Goal: Task Accomplishment & Management: Use online tool/utility

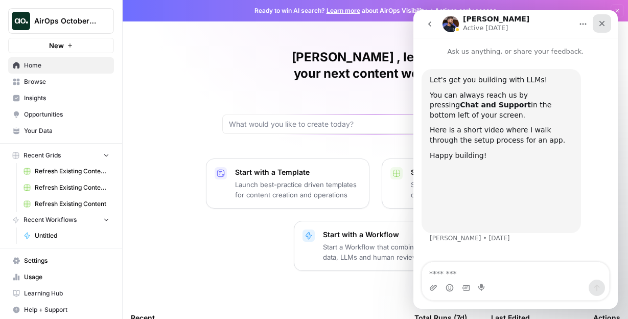
click at [601, 21] on icon "Close" at bounding box center [602, 23] width 8 height 8
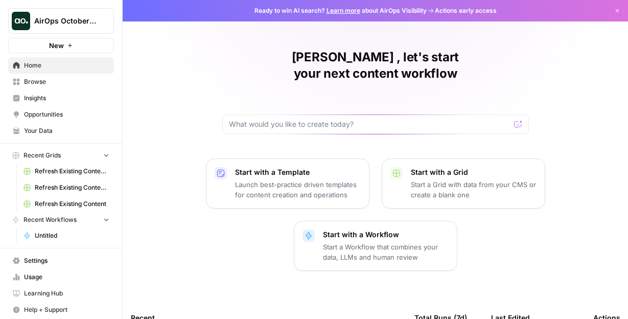
click at [58, 81] on span "Browse" at bounding box center [66, 81] width 85 height 9
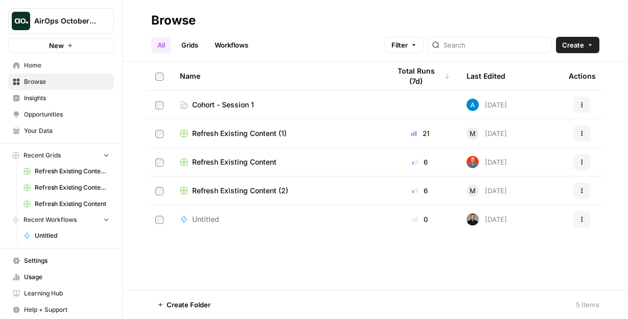
click at [94, 24] on span "AirOps October Cohort" at bounding box center [65, 21] width 62 height 10
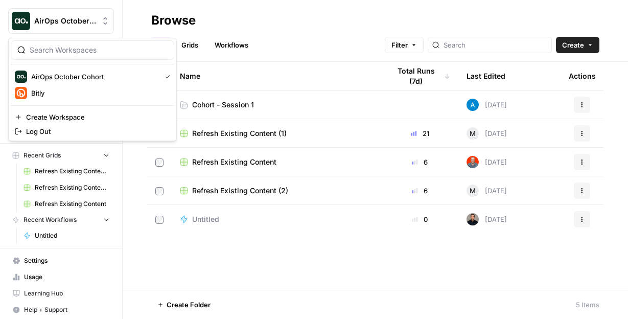
click at [355, 21] on div "Browse" at bounding box center [375, 20] width 448 height 16
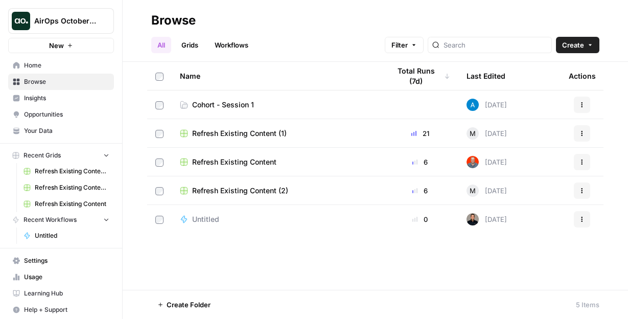
click at [51, 291] on span "Learning Hub" at bounding box center [66, 293] width 85 height 9
click at [229, 105] on span "Cohort - Session 1" at bounding box center [223, 105] width 62 height 10
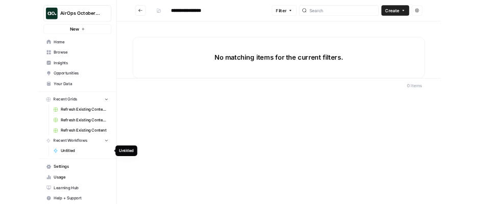
scroll to position [3, 0]
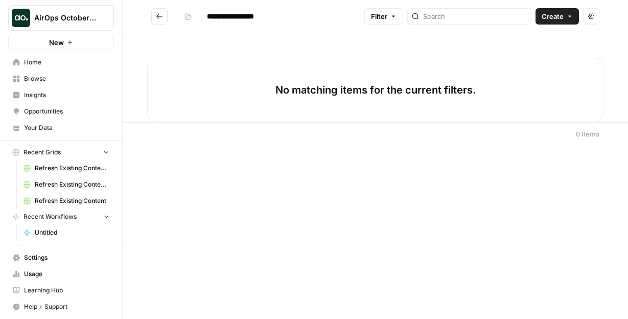
click at [56, 258] on span "Settings" at bounding box center [66, 257] width 85 height 9
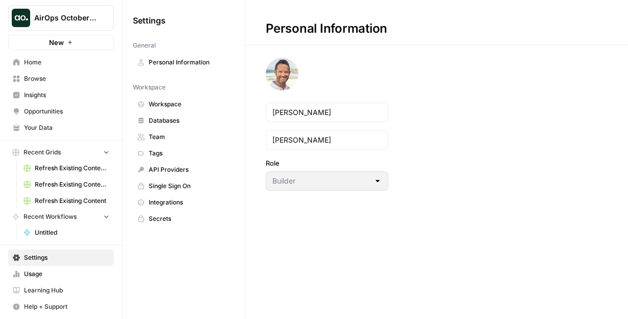
click at [162, 205] on span "Integrations" at bounding box center [189, 202] width 81 height 9
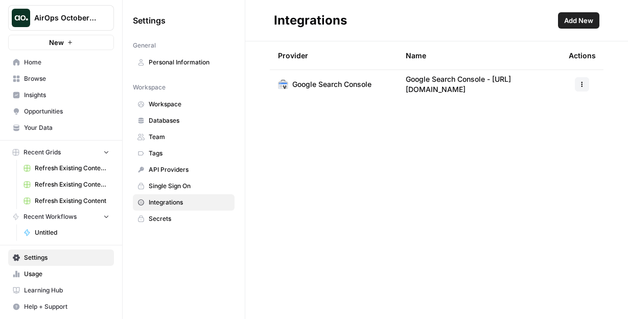
click at [57, 79] on span "Browse" at bounding box center [66, 78] width 85 height 9
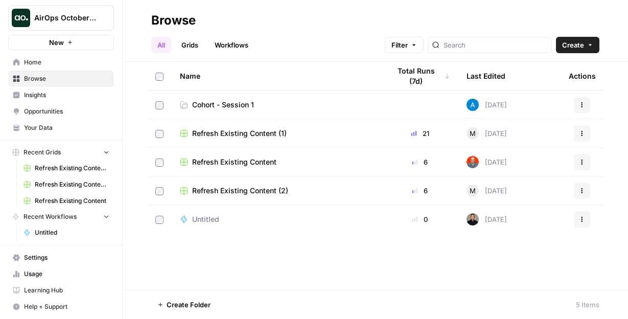
click at [247, 110] on td "Cohort - Session 1" at bounding box center [277, 104] width 210 height 28
click at [236, 104] on span "Cohort - Session 1" at bounding box center [223, 105] width 62 height 10
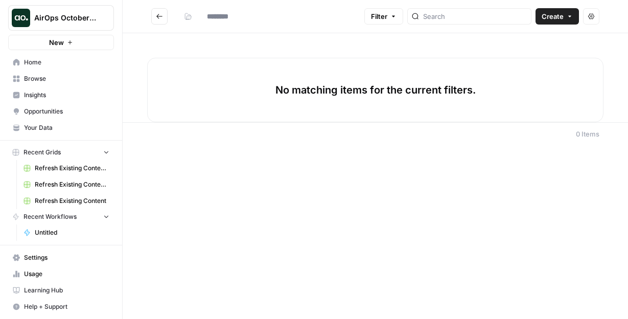
type input "**********"
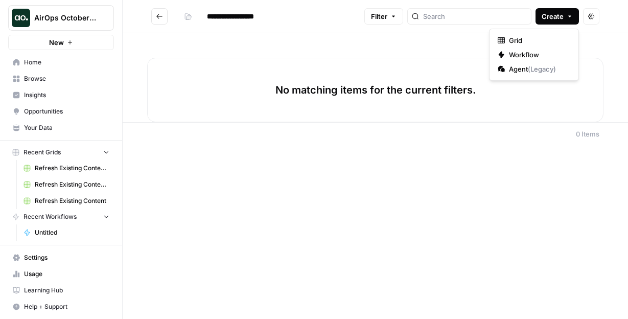
click at [563, 16] on button "Create" at bounding box center [556, 16] width 43 height 16
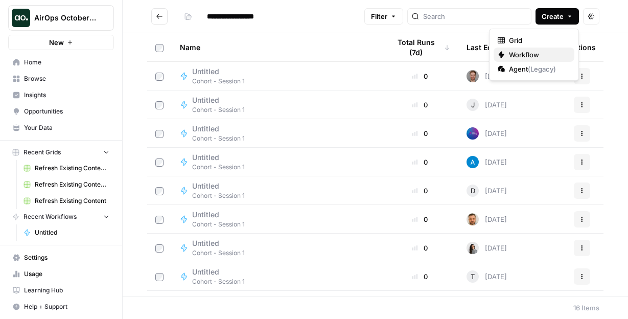
click at [536, 54] on span "Workflow" at bounding box center [537, 55] width 57 height 10
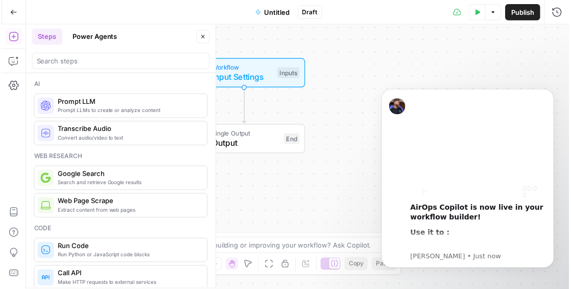
scroll to position [22, 0]
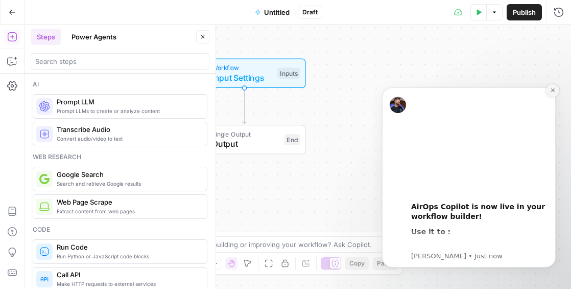
click at [552, 93] on button "Dismiss notification" at bounding box center [552, 90] width 13 height 13
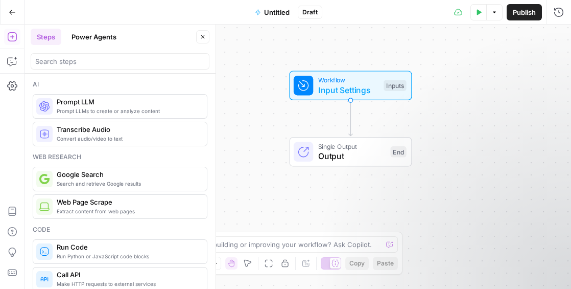
drag, startPoint x: 336, startPoint y: 96, endPoint x: 442, endPoint y: 107, distance: 106.9
click at [442, 107] on div "Workflow Input Settings Inputs Single Output Output End" at bounding box center [298, 157] width 547 height 264
click at [273, 11] on span "Untitled" at bounding box center [277, 12] width 26 height 10
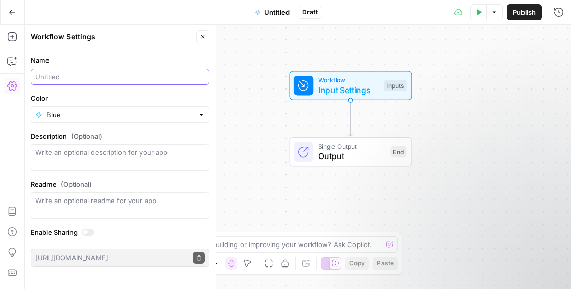
click at [84, 80] on input "Name" at bounding box center [120, 77] width 170 height 10
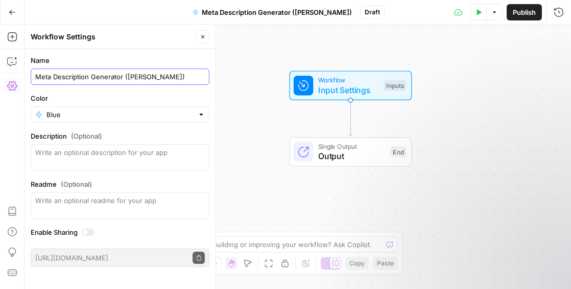
type input "Meta Description Generator ([PERSON_NAME])"
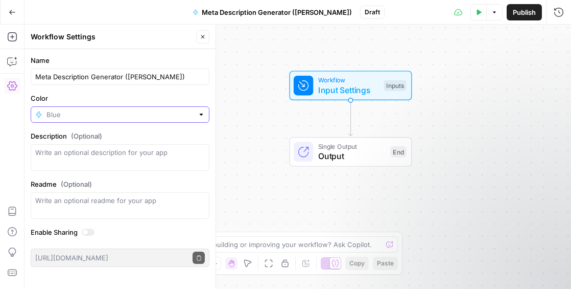
click at [131, 115] on input "Color" at bounding box center [119, 114] width 147 height 10
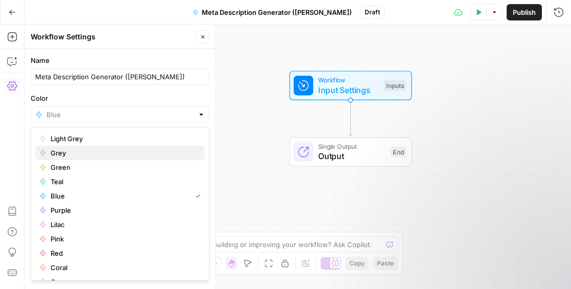
click at [86, 151] on span "Grey" at bounding box center [124, 153] width 146 height 10
type input "Grey"
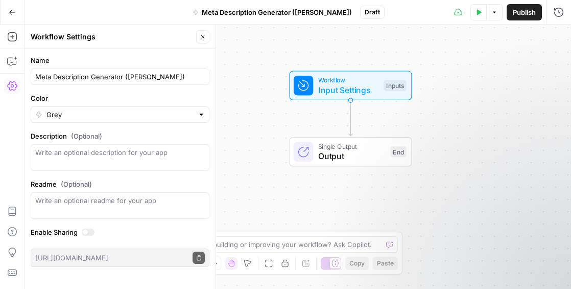
click at [202, 34] on icon "button" at bounding box center [203, 37] width 6 height 6
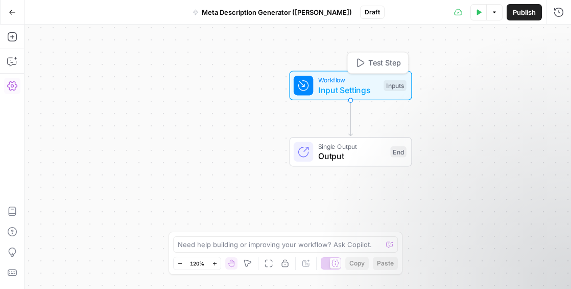
click at [335, 80] on span "Workflow" at bounding box center [348, 80] width 61 height 10
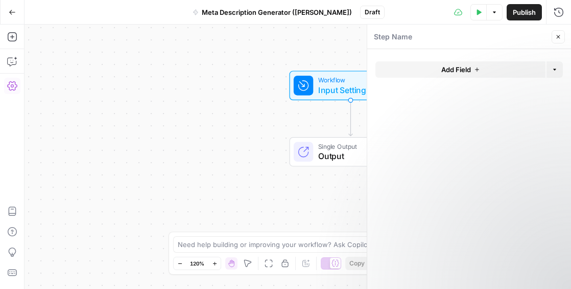
click at [558, 34] on icon "button" at bounding box center [558, 37] width 6 height 6
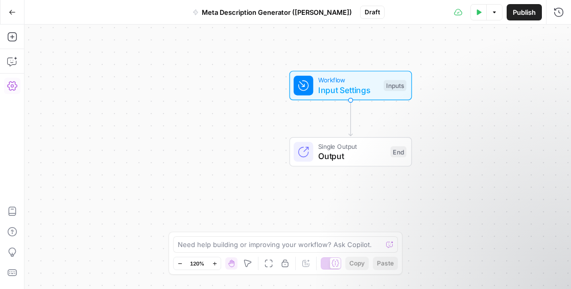
click at [12, 14] on icon "button" at bounding box center [12, 12] width 7 height 7
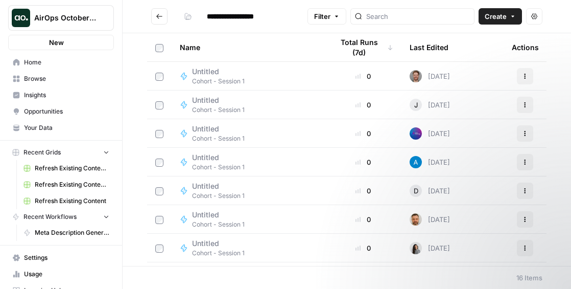
type input "**********"
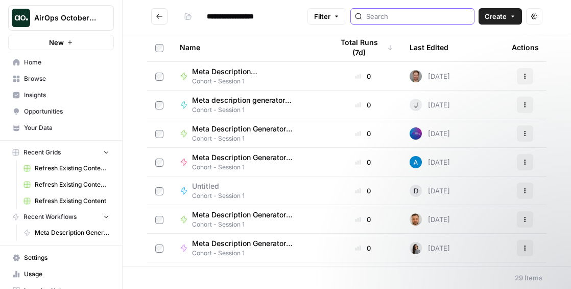
click at [415, 19] on input "search" at bounding box center [418, 16] width 104 height 10
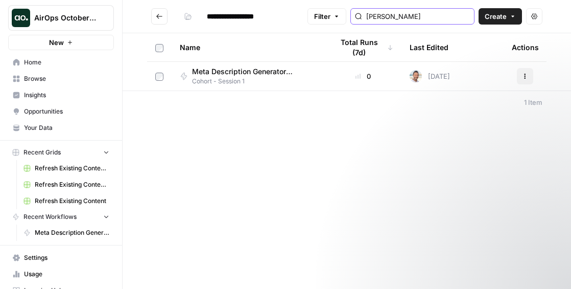
type input "[PERSON_NAME]"
click at [240, 76] on span "Meta Description Generator ([PERSON_NAME])" at bounding box center [250, 71] width 116 height 10
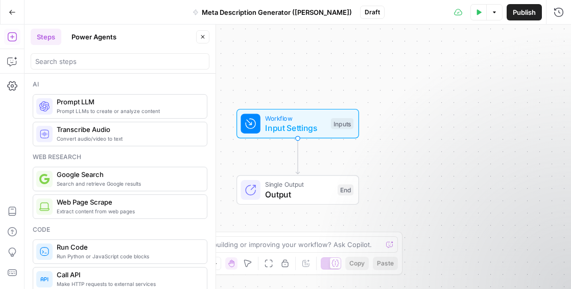
click at [523, 11] on span "Publish" at bounding box center [524, 12] width 23 height 10
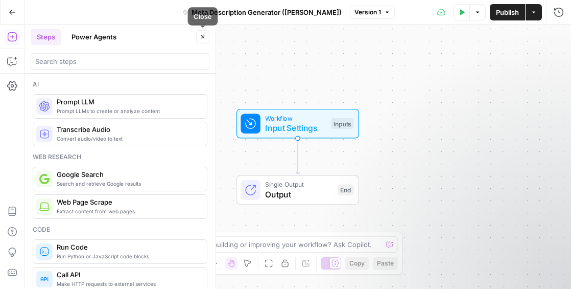
click at [200, 36] on icon "button" at bounding box center [203, 37] width 6 height 6
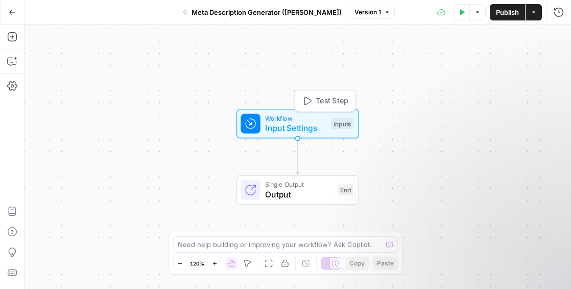
click at [304, 128] on span "Input Settings" at bounding box center [295, 128] width 61 height 12
click at [461, 69] on span "Add Field" at bounding box center [456, 69] width 30 height 10
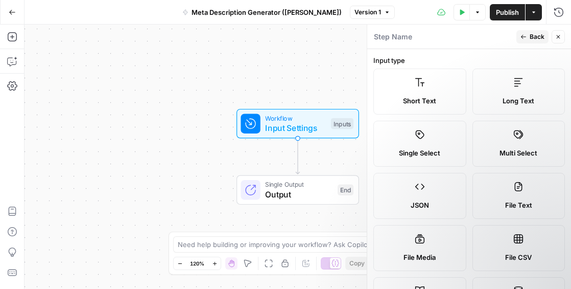
click at [425, 81] on label "Short Text" at bounding box center [419, 91] width 93 height 46
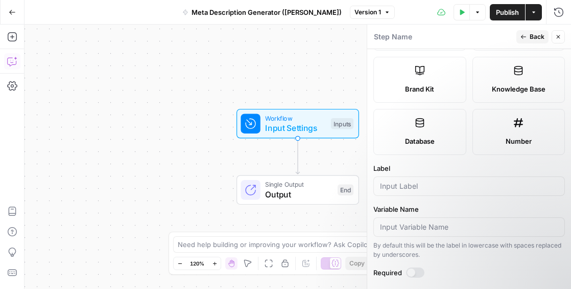
scroll to position [222, 0]
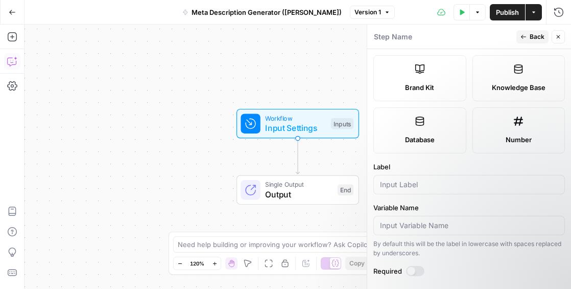
click at [393, 195] on form "Input type Short Text Long Text Single Select Multi Select JSON File Text File …" at bounding box center [469, 169] width 204 height 240
click at [397, 186] on input "Label" at bounding box center [469, 184] width 178 height 10
type input "Blog URL"
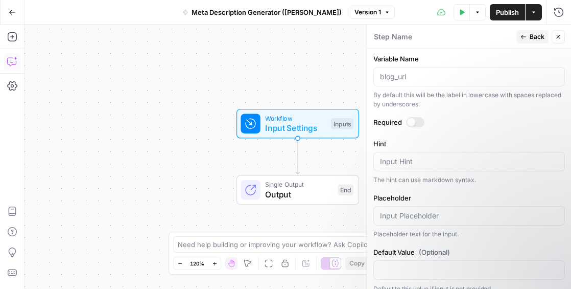
scroll to position [381, 0]
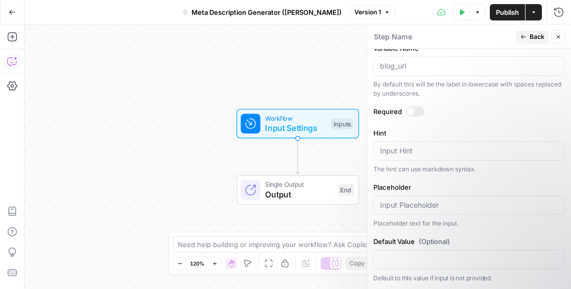
click at [414, 108] on div at bounding box center [415, 111] width 18 height 10
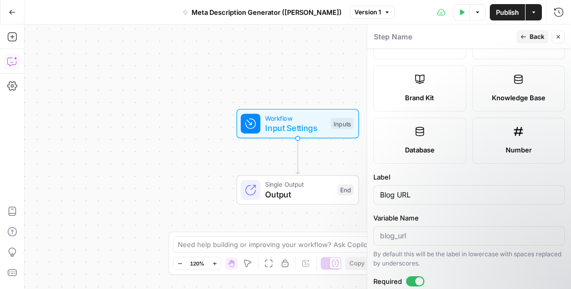
scroll to position [0, 0]
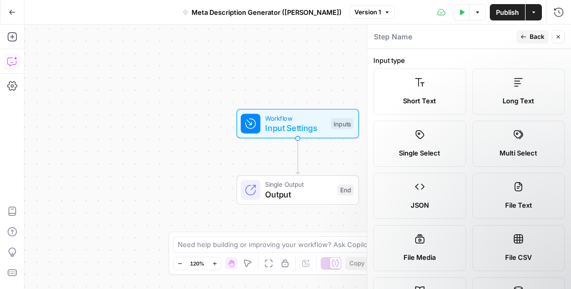
click at [535, 36] on span "Back" at bounding box center [537, 36] width 15 height 9
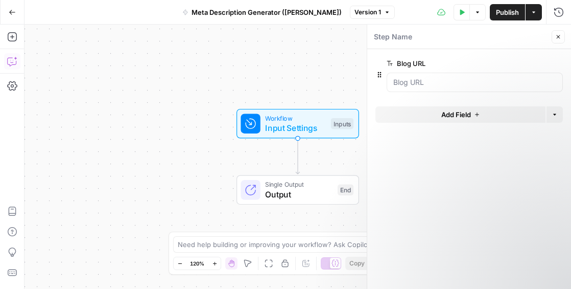
click at [462, 116] on span "Add Field" at bounding box center [456, 114] width 30 height 10
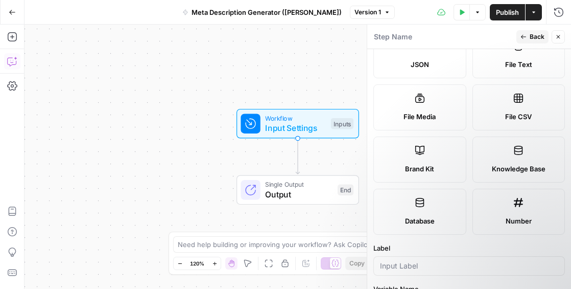
scroll to position [145, 0]
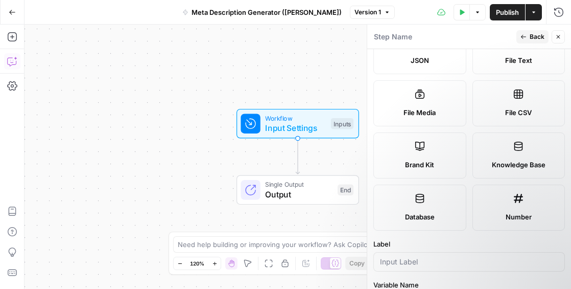
click at [424, 162] on span "Brand Kit" at bounding box center [419, 164] width 29 height 10
type input "Brand Kit"
type input "brand_kit"
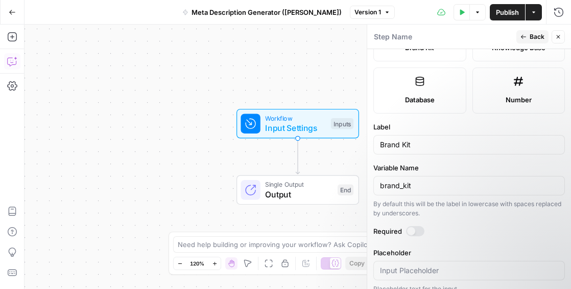
scroll to position [272, 0]
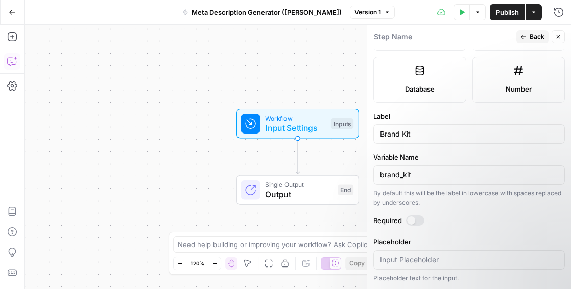
click at [414, 223] on div at bounding box center [411, 220] width 8 height 8
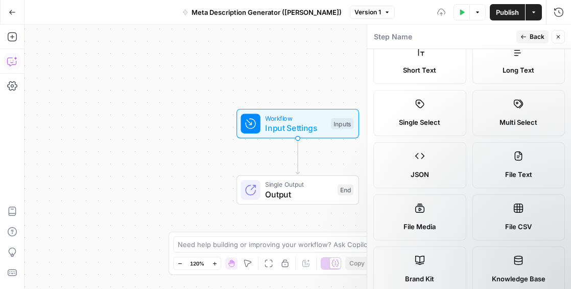
scroll to position [0, 0]
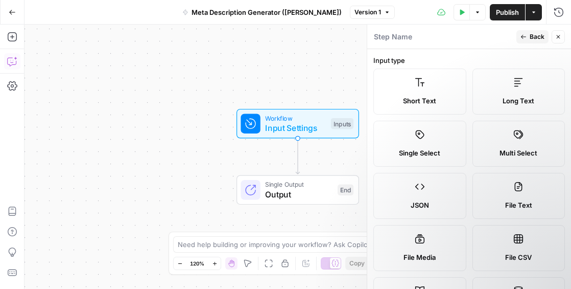
click at [529, 35] on button "Back" at bounding box center [532, 36] width 32 height 13
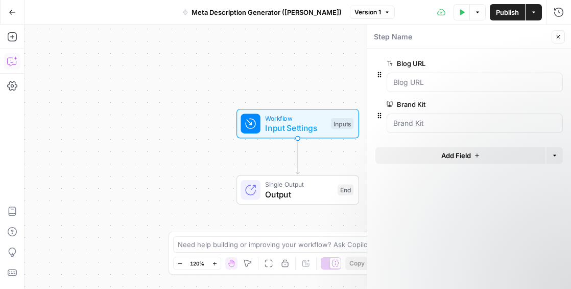
click at [556, 34] on icon "button" at bounding box center [558, 37] width 6 height 6
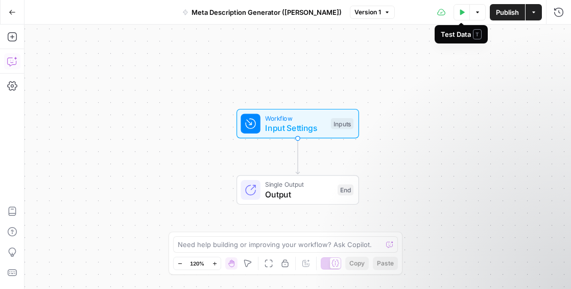
click at [459, 8] on button "Test Data" at bounding box center [462, 12] width 16 height 16
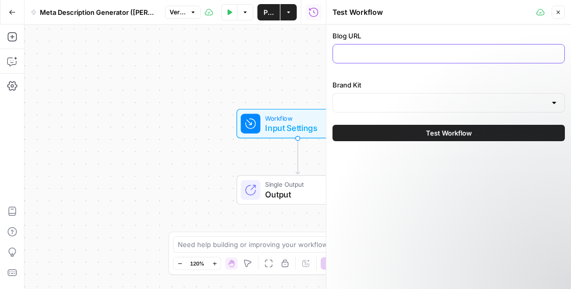
click at [381, 55] on input "Blog URL" at bounding box center [448, 54] width 219 height 10
paste input "[URL][DOMAIN_NAME]"
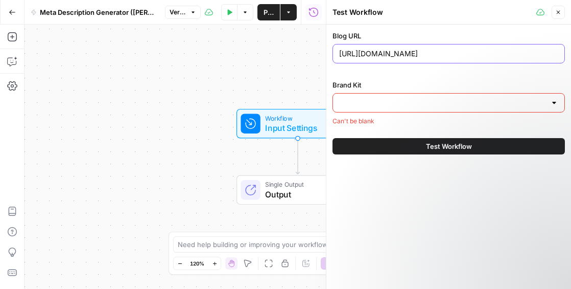
type input "[URL][DOMAIN_NAME]"
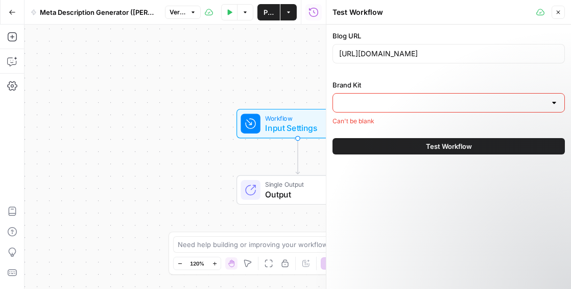
click at [364, 103] on input "Brand Kit" at bounding box center [442, 103] width 207 height 10
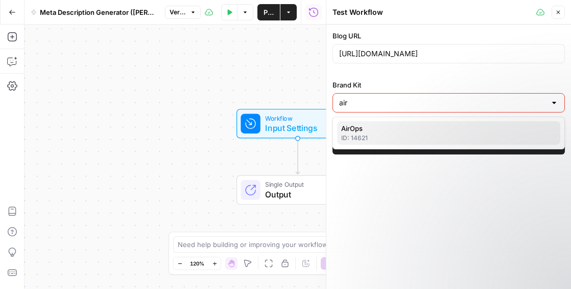
click at [364, 127] on span "AirOps" at bounding box center [446, 128] width 211 height 10
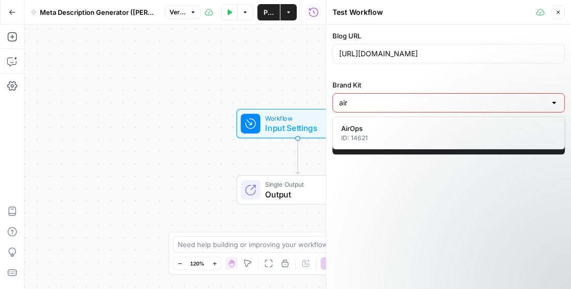
type input "AirOps"
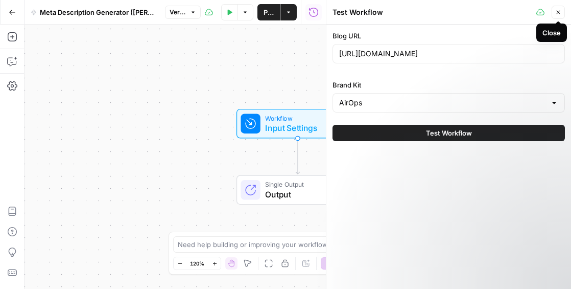
click at [555, 11] on icon "button" at bounding box center [558, 12] width 6 height 6
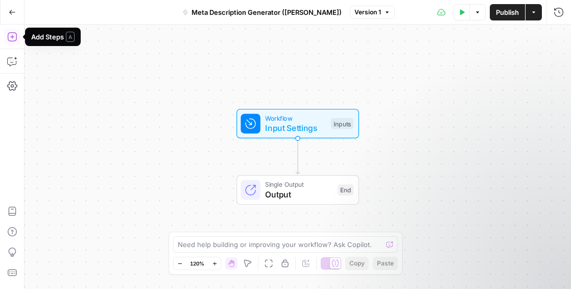
click at [18, 39] on button "Add Steps" at bounding box center [12, 37] width 16 height 16
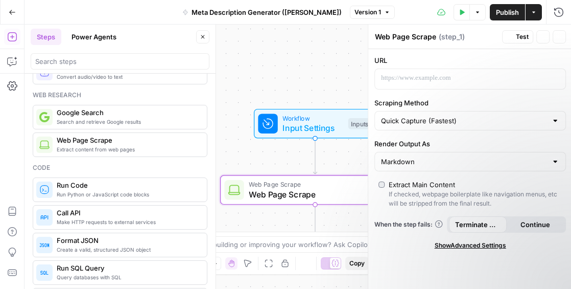
scroll to position [62, 0]
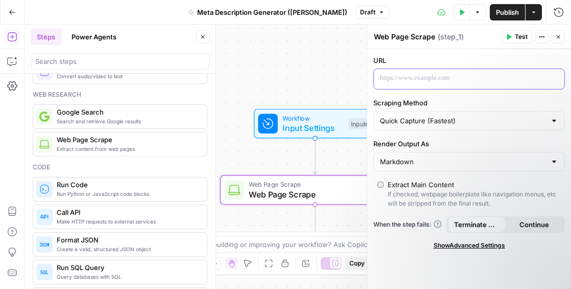
click at [452, 76] on p at bounding box center [461, 78] width 162 height 10
click at [557, 79] on icon "button" at bounding box center [555, 78] width 5 height 5
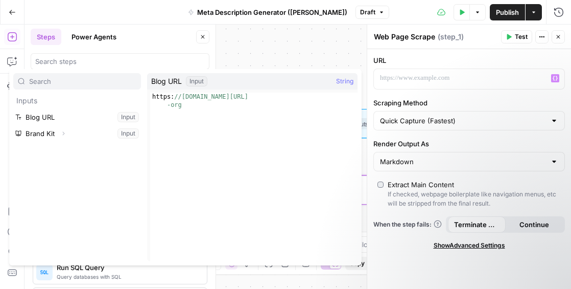
click at [406, 61] on label "URL" at bounding box center [469, 60] width 192 height 10
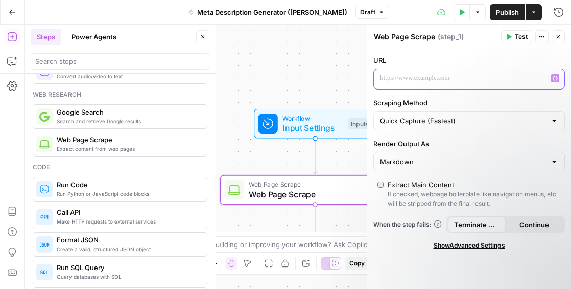
click at [457, 77] on p at bounding box center [461, 78] width 162 height 10
click at [556, 81] on button "Variables Menu" at bounding box center [555, 78] width 8 height 8
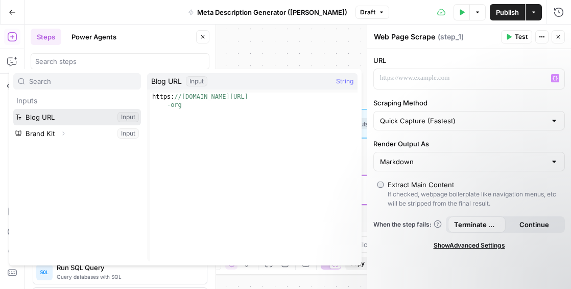
click at [51, 110] on button "Select variable Blog URL" at bounding box center [77, 117] width 128 height 16
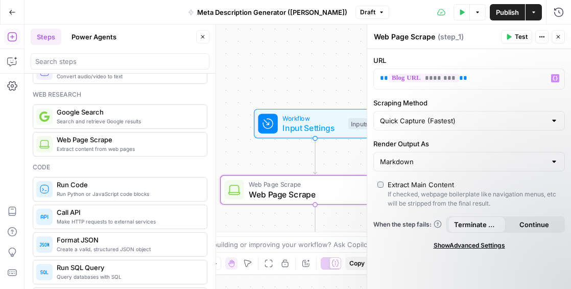
click at [517, 37] on span "Test" at bounding box center [521, 36] width 13 height 9
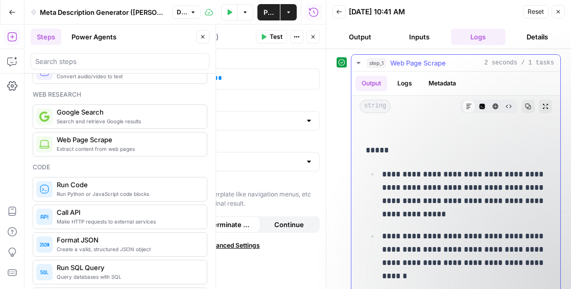
scroll to position [678, 0]
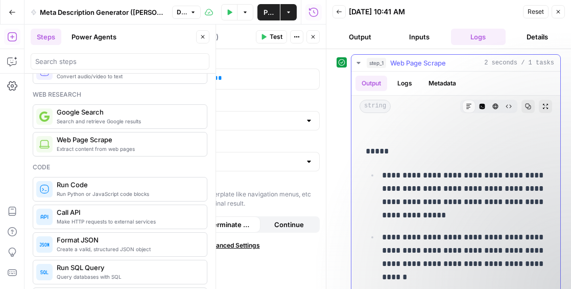
click at [468, 103] on icon at bounding box center [469, 106] width 6 height 6
click at [466, 105] on icon at bounding box center [469, 106] width 6 height 6
click at [482, 105] on icon "button" at bounding box center [483, 107] width 6 height 6
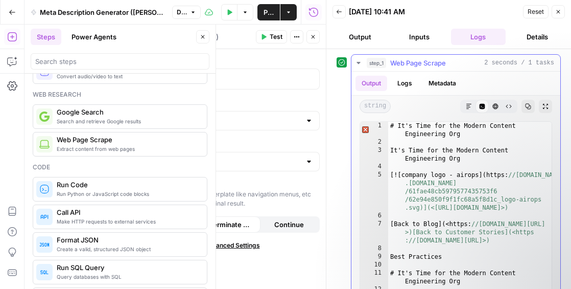
click at [494, 106] on icon "button" at bounding box center [496, 107] width 6 height 6
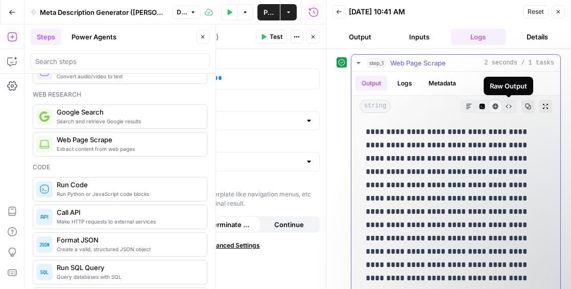
click at [507, 106] on icon "button" at bounding box center [509, 106] width 6 height 6
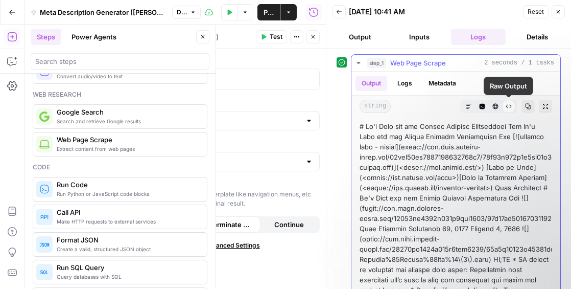
click at [495, 106] on icon "button" at bounding box center [495, 106] width 6 height 6
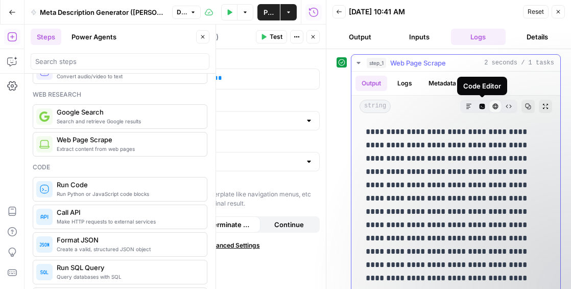
click at [480, 106] on icon "button" at bounding box center [483, 107] width 6 height 6
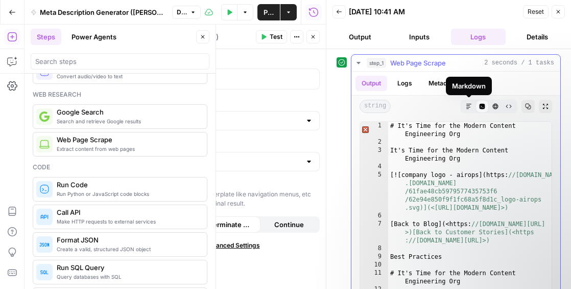
click at [470, 108] on icon "button" at bounding box center [469, 106] width 6 height 6
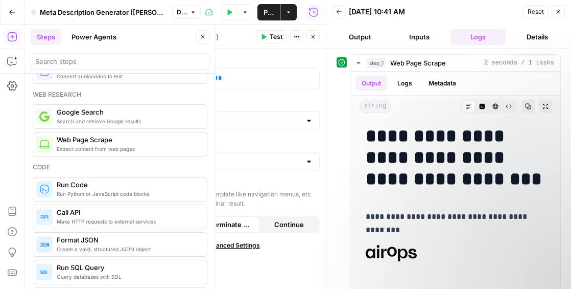
click at [562, 12] on button "Close" at bounding box center [558, 11] width 13 height 13
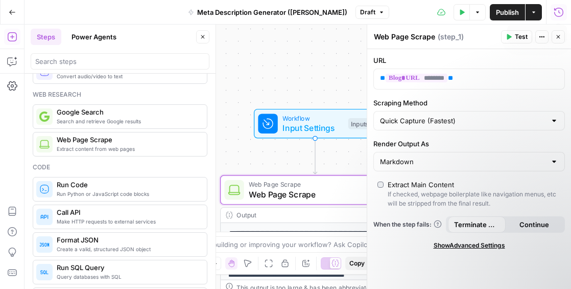
click at [560, 12] on icon "button" at bounding box center [559, 12] width 10 height 10
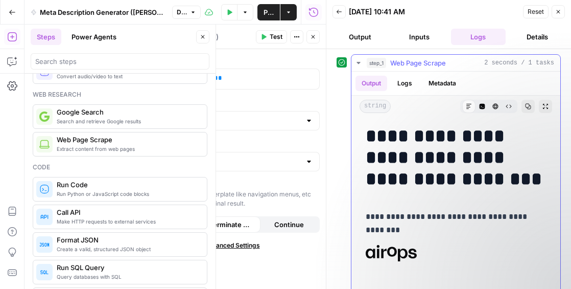
click at [359, 62] on icon "button" at bounding box center [359, 63] width 4 height 2
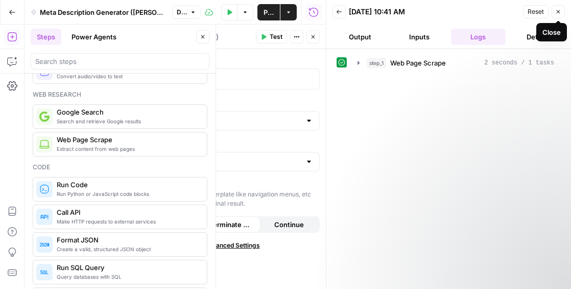
click at [558, 10] on icon "button" at bounding box center [558, 12] width 6 height 6
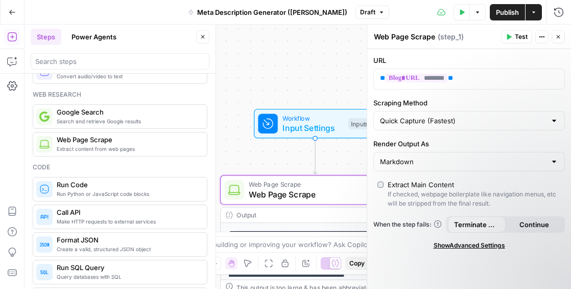
click at [560, 35] on icon "button" at bounding box center [558, 37] width 6 height 6
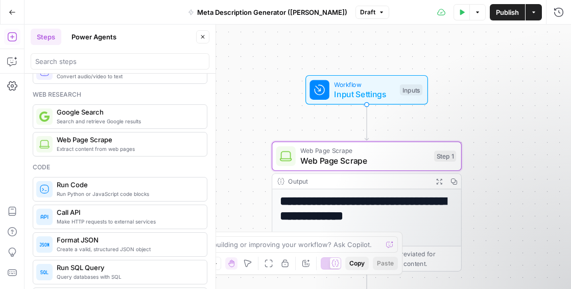
drag, startPoint x: 436, startPoint y: 152, endPoint x: 483, endPoint y: 120, distance: 57.1
click at [483, 120] on div "**********" at bounding box center [298, 157] width 547 height 264
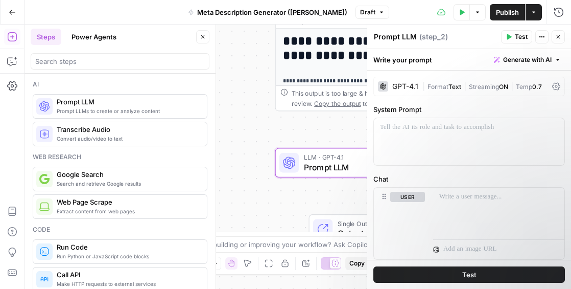
click at [403, 83] on div "GPT-4.1" at bounding box center [405, 86] width 26 height 7
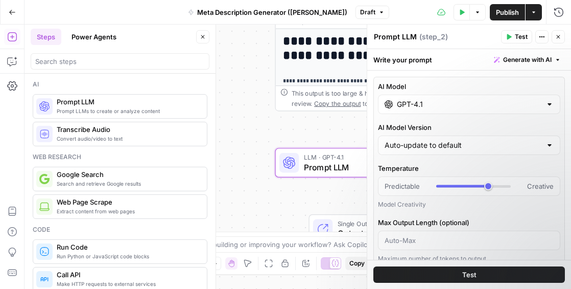
click at [422, 109] on div "GPT-4.1" at bounding box center [469, 104] width 182 height 19
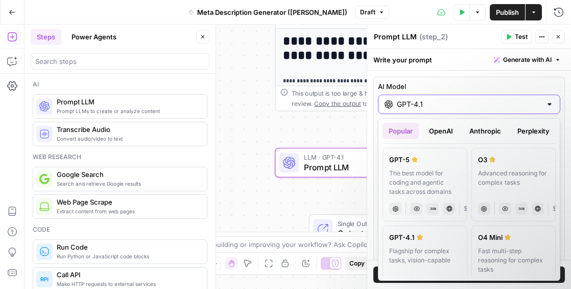
click at [427, 109] on input "GPT-4.1" at bounding box center [469, 104] width 145 height 10
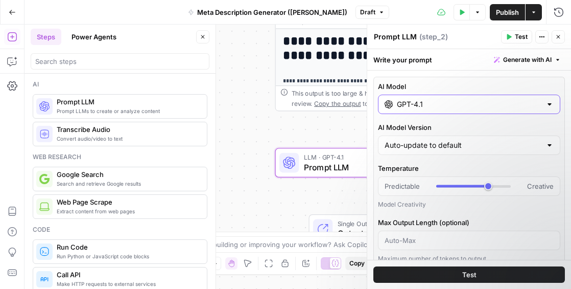
click at [426, 109] on input "GPT-4.1" at bounding box center [469, 104] width 145 height 10
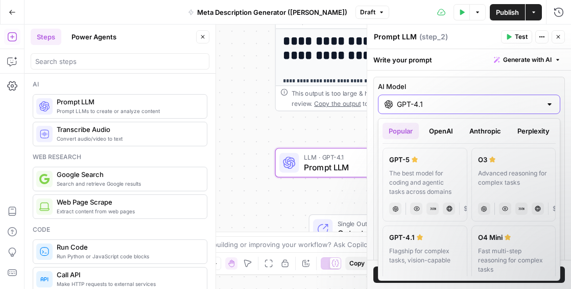
click at [426, 109] on input "GPT-4.1" at bounding box center [469, 104] width 145 height 10
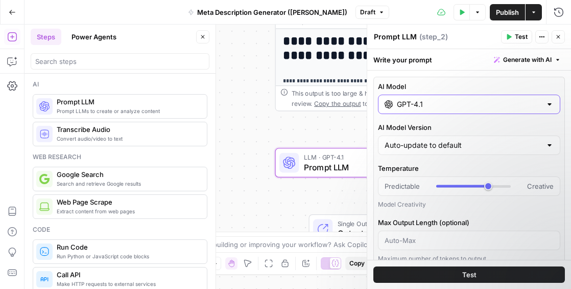
click at [426, 109] on input "GPT-4.1" at bounding box center [469, 104] width 145 height 10
click at [421, 103] on input "GPT-4.1" at bounding box center [469, 104] width 145 height 10
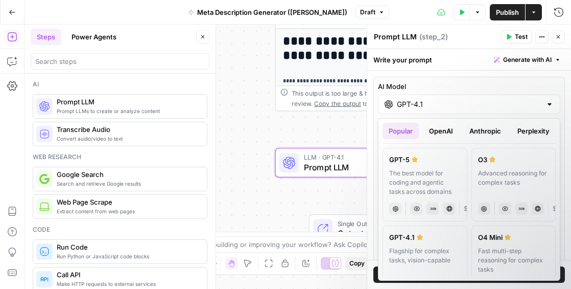
click at [435, 130] on button "OpenAI" at bounding box center [441, 131] width 36 height 16
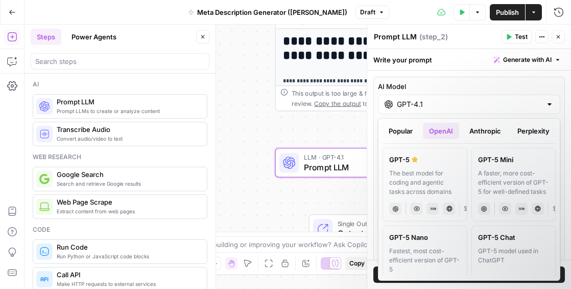
click at [484, 133] on button "Anthropic" at bounding box center [485, 131] width 44 height 16
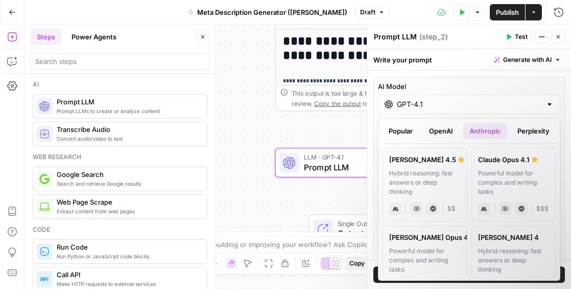
click at [535, 131] on button "Perplexity" at bounding box center [533, 131] width 44 height 16
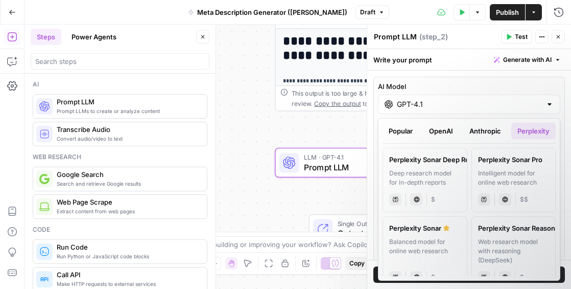
click at [490, 132] on button "Anthropic" at bounding box center [485, 131] width 44 height 16
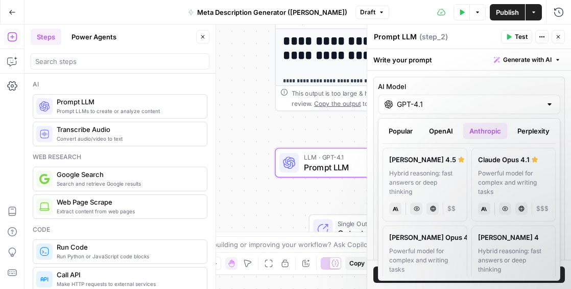
drag, startPoint x: 450, startPoint y: 130, endPoint x: 421, endPoint y: 130, distance: 28.6
click at [449, 130] on button "OpenAI" at bounding box center [441, 131] width 36 height 16
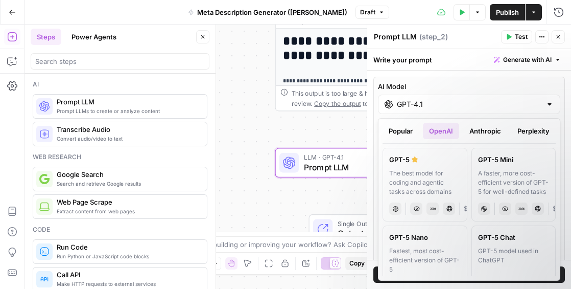
click at [403, 125] on button "Popular" at bounding box center [401, 131] width 36 height 16
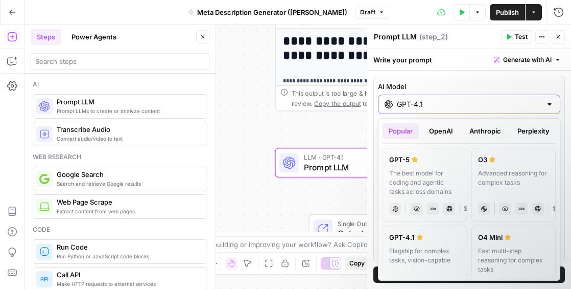
click at [432, 108] on input "GPT-4.1" at bounding box center [469, 104] width 145 height 10
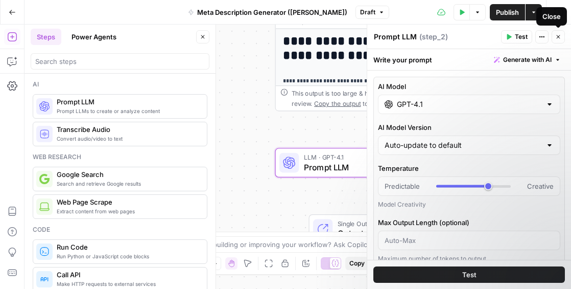
click at [557, 35] on icon "button" at bounding box center [558, 37] width 6 height 6
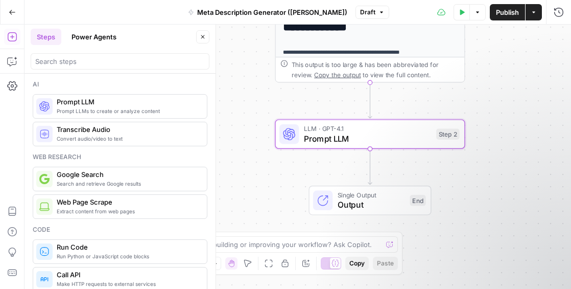
click at [358, 128] on span "LLM · GPT-4.1" at bounding box center [368, 129] width 128 height 10
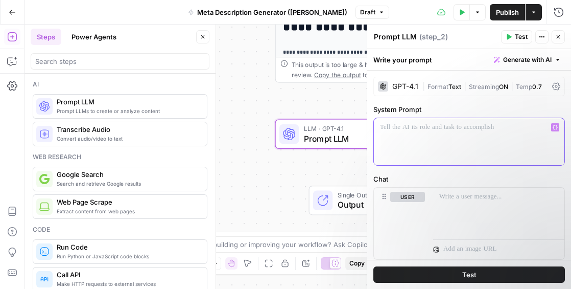
click at [441, 135] on div at bounding box center [469, 141] width 191 height 47
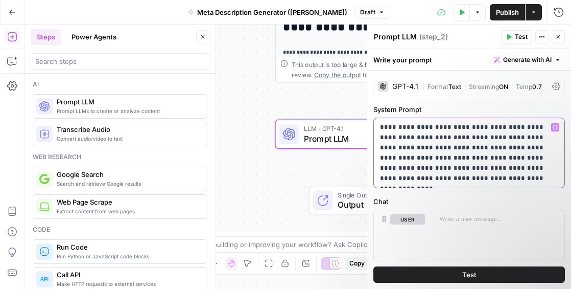
click at [476, 169] on p "**********" at bounding box center [469, 152] width 178 height 61
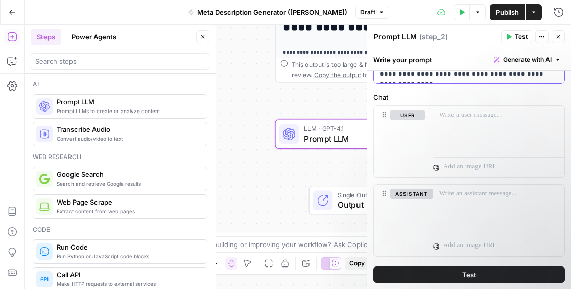
scroll to position [114, 0]
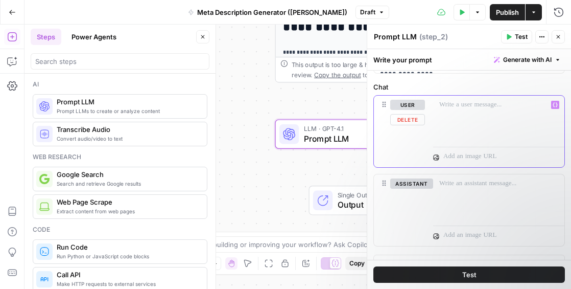
click at [452, 116] on div at bounding box center [498, 119] width 131 height 47
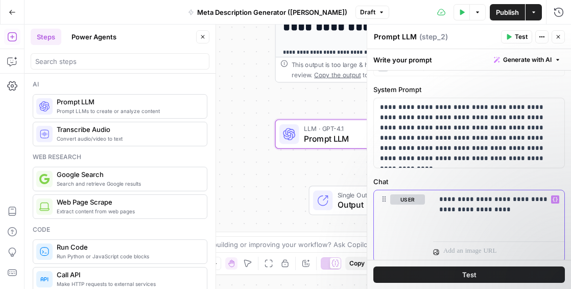
scroll to position [19, 0]
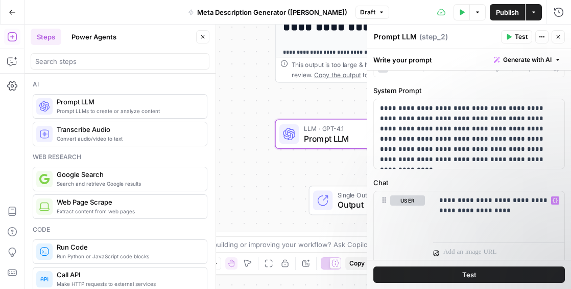
click at [404, 38] on textarea "Prompt LLM" at bounding box center [395, 37] width 43 height 10
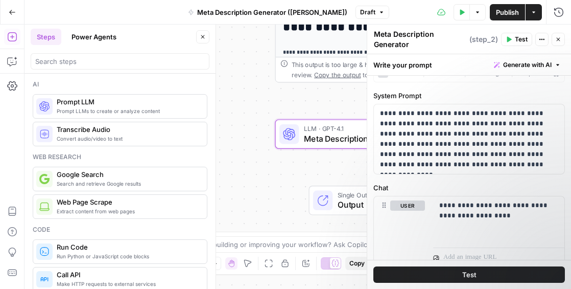
type textarea "Meta Description Generator"
click at [426, 120] on p "**********" at bounding box center [469, 138] width 178 height 61
click at [496, 155] on p "**********" at bounding box center [469, 138] width 178 height 61
click at [490, 221] on div "**********" at bounding box center [498, 219] width 131 height 47
click at [557, 205] on icon "button" at bounding box center [555, 205] width 5 height 5
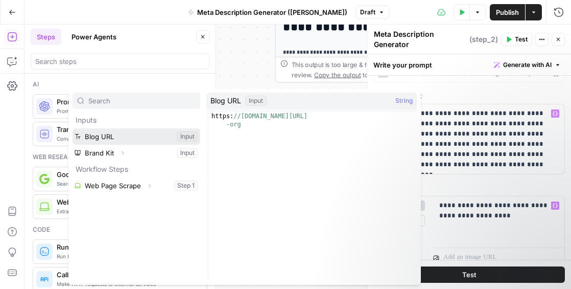
click at [129, 132] on button "Select variable Blog URL" at bounding box center [137, 136] width 128 height 16
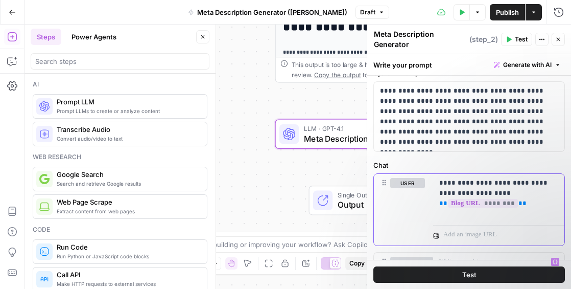
scroll to position [0, 0]
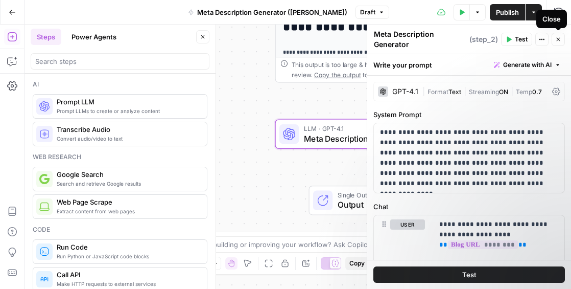
click at [555, 38] on icon "button" at bounding box center [558, 39] width 6 height 6
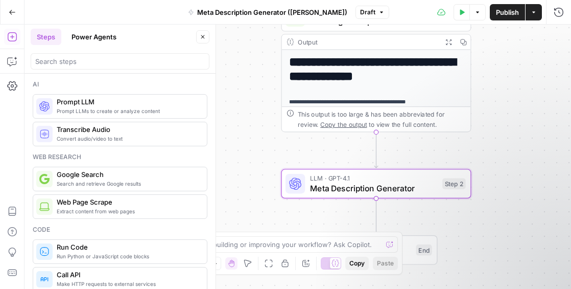
drag, startPoint x: 496, startPoint y: 120, endPoint x: 509, endPoint y: 151, distance: 33.7
click at [509, 151] on div "**********" at bounding box center [298, 157] width 547 height 264
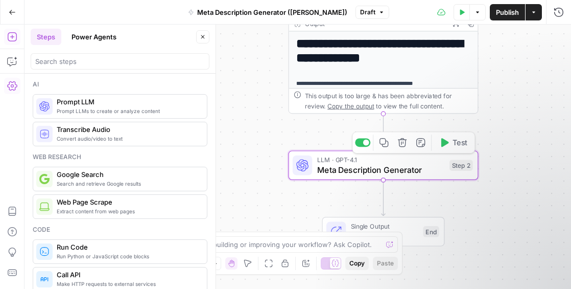
click at [395, 168] on span "Meta Description Generator" at bounding box center [381, 169] width 128 height 12
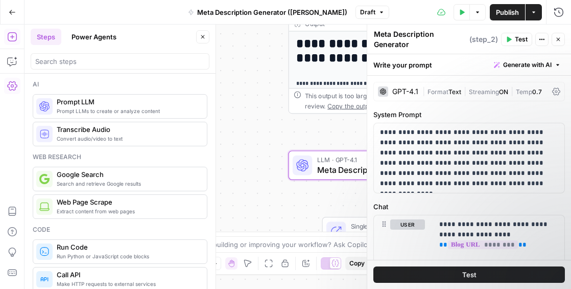
click at [514, 36] on button "Test" at bounding box center [516, 39] width 31 height 13
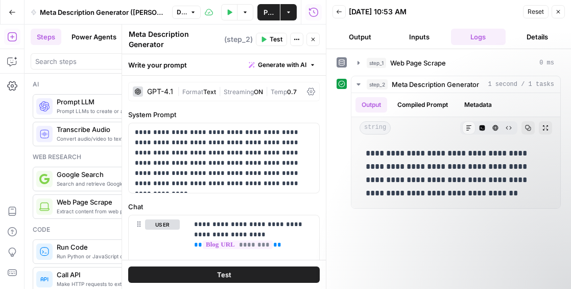
click at [559, 14] on icon "button" at bounding box center [558, 12] width 6 height 6
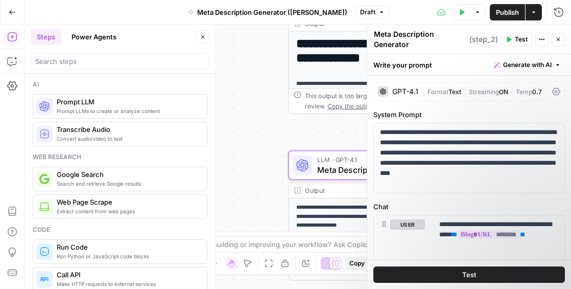
click at [558, 34] on button "Close" at bounding box center [558, 39] width 13 height 13
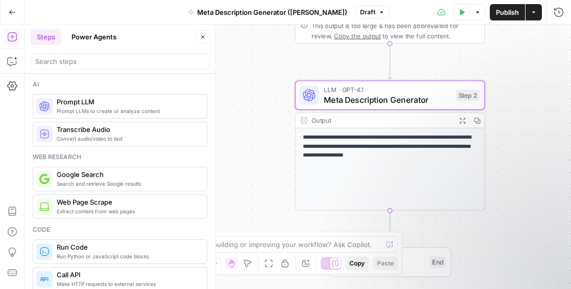
drag, startPoint x: 262, startPoint y: 126, endPoint x: 268, endPoint y: 56, distance: 70.3
click at [268, 56] on div "**********" at bounding box center [298, 157] width 547 height 264
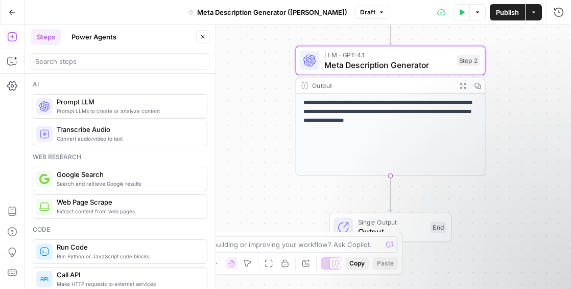
drag, startPoint x: 285, startPoint y: 139, endPoint x: 279, endPoint y: 63, distance: 76.3
click at [280, 63] on div "**********" at bounding box center [298, 157] width 547 height 264
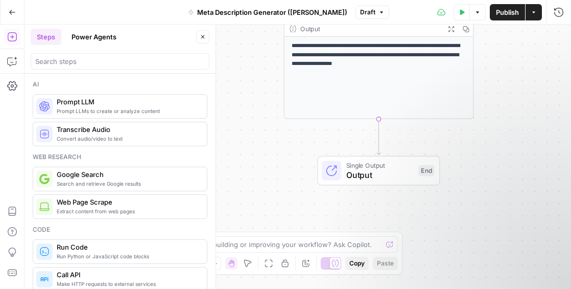
drag, startPoint x: 305, startPoint y: 156, endPoint x: 282, endPoint y: 122, distance: 41.5
click at [280, 121] on div "**********" at bounding box center [298, 157] width 547 height 264
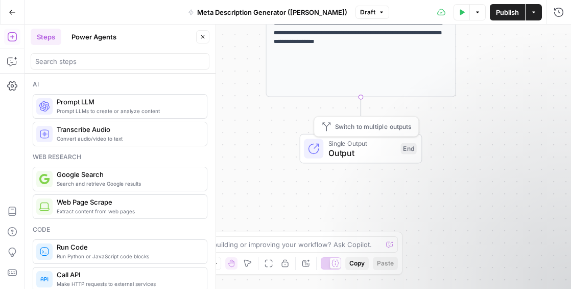
click at [350, 145] on span "Single Output" at bounding box center [361, 143] width 67 height 10
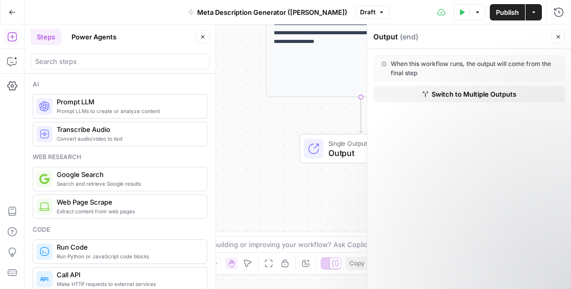
click at [557, 34] on icon "button" at bounding box center [558, 37] width 6 height 6
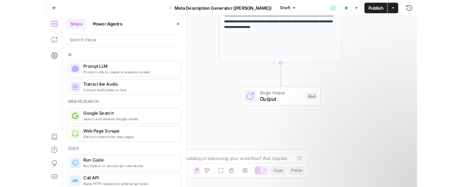
scroll to position [22, 0]
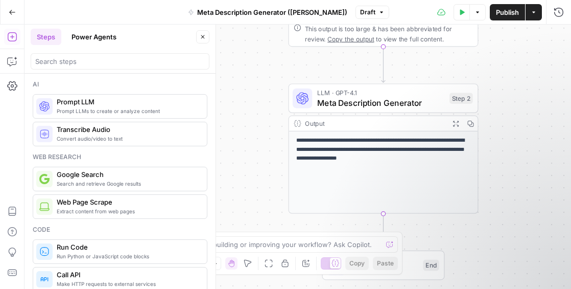
drag, startPoint x: 492, startPoint y: 136, endPoint x: 515, endPoint y: 229, distance: 95.3
click at [514, 231] on div "**********" at bounding box center [298, 157] width 547 height 264
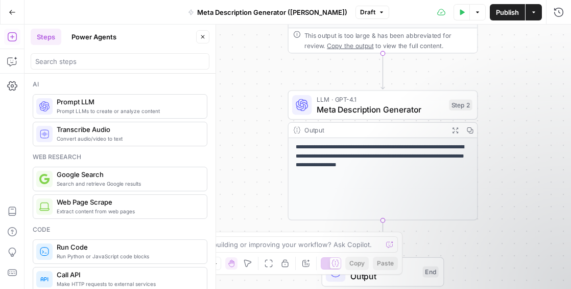
drag, startPoint x: 507, startPoint y: 152, endPoint x: 505, endPoint y: 161, distance: 9.5
click at [505, 162] on div "**********" at bounding box center [298, 157] width 547 height 264
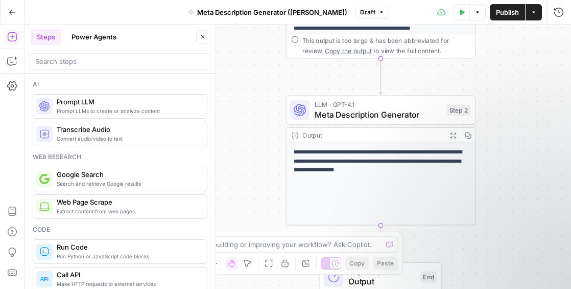
click at [499, 15] on span "Publish" at bounding box center [507, 12] width 23 height 10
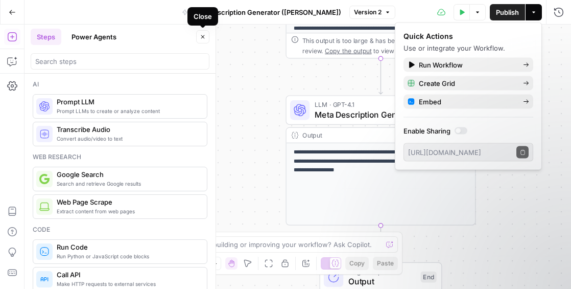
click at [203, 35] on icon "button" at bounding box center [203, 37] width 6 height 6
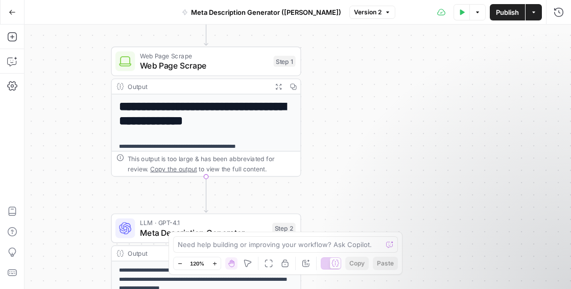
drag, startPoint x: 533, startPoint y: 77, endPoint x: 362, endPoint y: 219, distance: 222.8
click at [362, 220] on div "**********" at bounding box center [298, 157] width 547 height 264
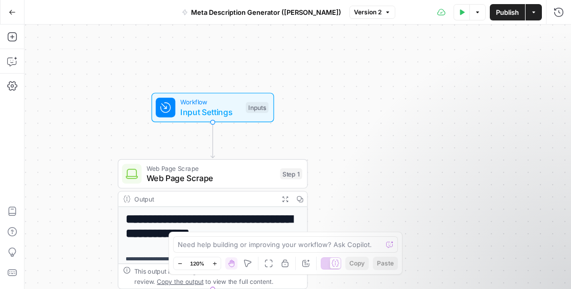
drag, startPoint x: 360, startPoint y: 112, endPoint x: 365, endPoint y: 195, distance: 82.9
click at [365, 197] on div "**********" at bounding box center [298, 157] width 547 height 264
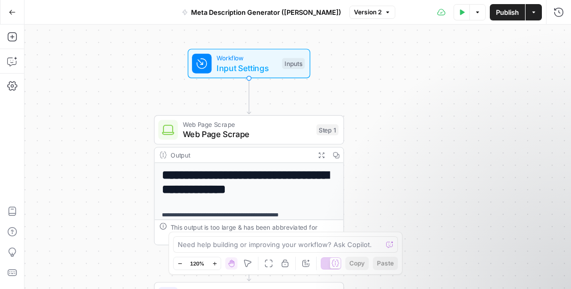
drag, startPoint x: 371, startPoint y: 166, endPoint x: 407, endPoint y: 121, distance: 57.5
click at [408, 121] on div "**********" at bounding box center [298, 157] width 547 height 264
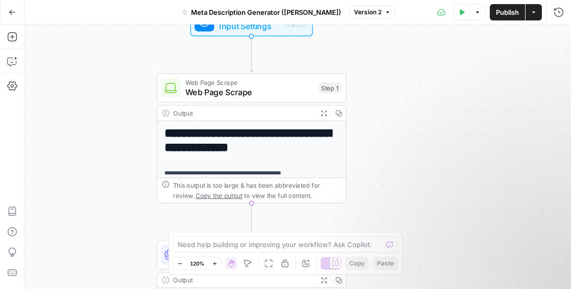
drag, startPoint x: 406, startPoint y: 183, endPoint x: 408, endPoint y: 142, distance: 41.9
click at [408, 142] on div "**********" at bounding box center [298, 157] width 547 height 264
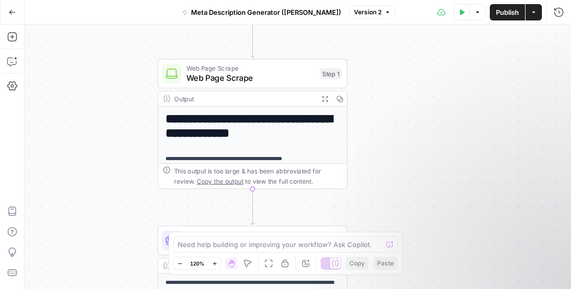
drag, startPoint x: 415, startPoint y: 183, endPoint x: 412, endPoint y: 145, distance: 37.9
click at [412, 145] on div "**********" at bounding box center [298, 157] width 547 height 264
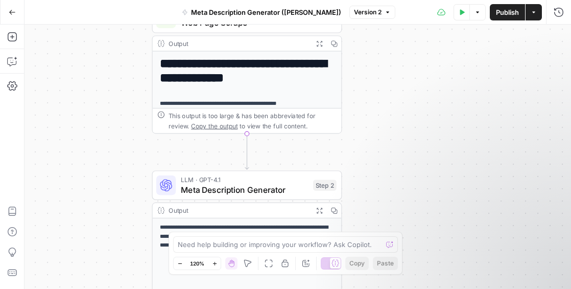
drag, startPoint x: 409, startPoint y: 180, endPoint x: 408, endPoint y: 148, distance: 32.2
click at [408, 148] on div "**********" at bounding box center [298, 157] width 547 height 264
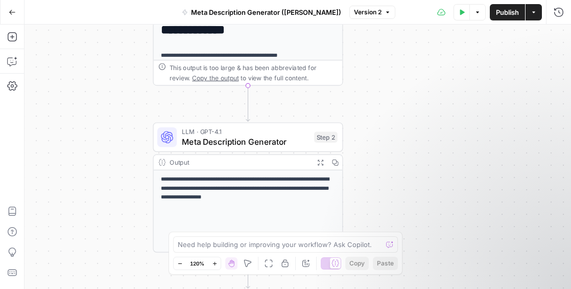
drag, startPoint x: 411, startPoint y: 187, endPoint x: 409, endPoint y: 137, distance: 50.1
click at [411, 137] on div "**********" at bounding box center [298, 157] width 547 height 264
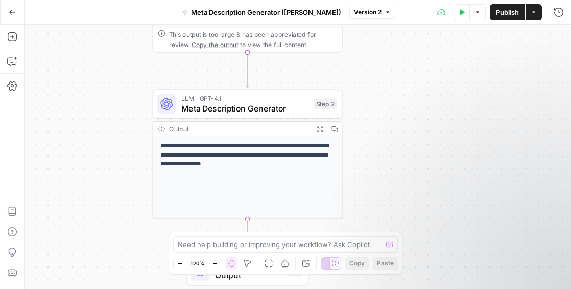
drag, startPoint x: 410, startPoint y: 183, endPoint x: 409, endPoint y: 149, distance: 33.7
click at [409, 149] on div "**********" at bounding box center [298, 157] width 547 height 264
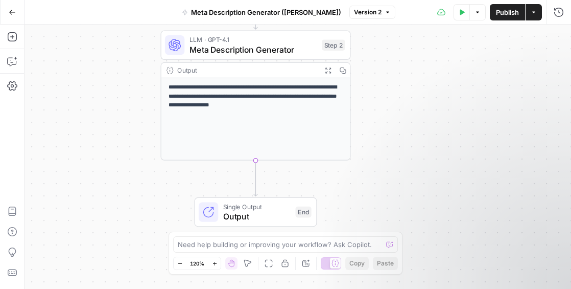
drag, startPoint x: 402, startPoint y: 164, endPoint x: 411, endPoint y: 109, distance: 55.9
click at [411, 109] on div "**********" at bounding box center [298, 157] width 547 height 264
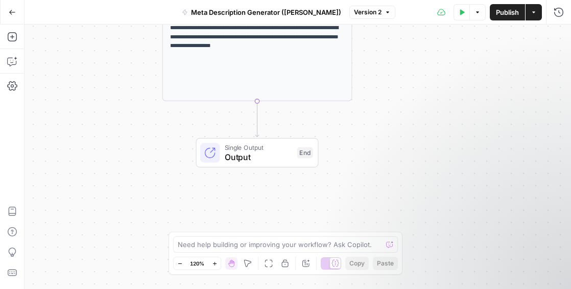
drag, startPoint x: 403, startPoint y: 161, endPoint x: 405, endPoint y: 102, distance: 58.8
click at [405, 102] on div "**********" at bounding box center [298, 157] width 547 height 264
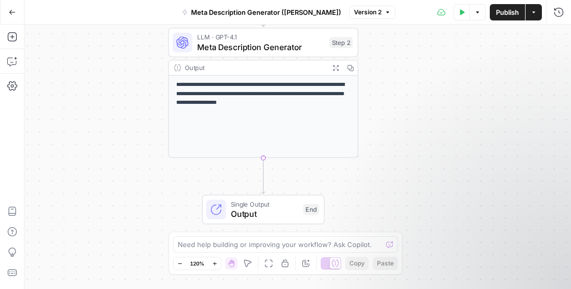
drag, startPoint x: 407, startPoint y: 115, endPoint x: 411, endPoint y: 159, distance: 43.6
click at [413, 176] on div "**********" at bounding box center [298, 157] width 547 height 264
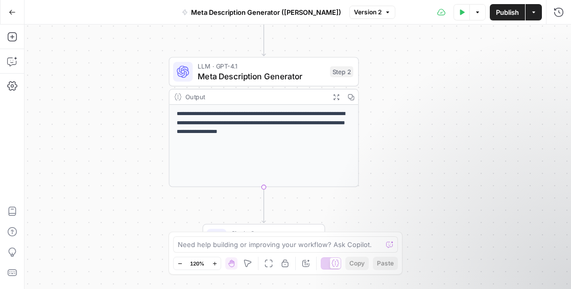
drag, startPoint x: 405, startPoint y: 130, endPoint x: 413, endPoint y: 175, distance: 45.8
click at [413, 176] on div "**********" at bounding box center [298, 157] width 547 height 264
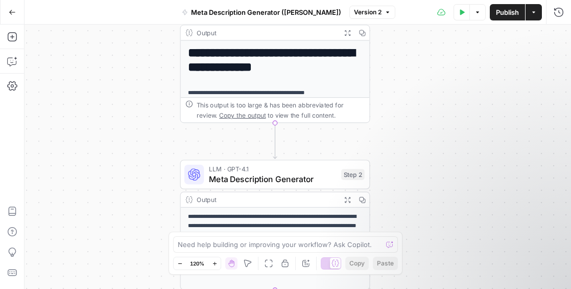
drag, startPoint x: 411, startPoint y: 135, endPoint x: 414, endPoint y: 158, distance: 23.7
click at [414, 191] on div "**********" at bounding box center [298, 157] width 547 height 264
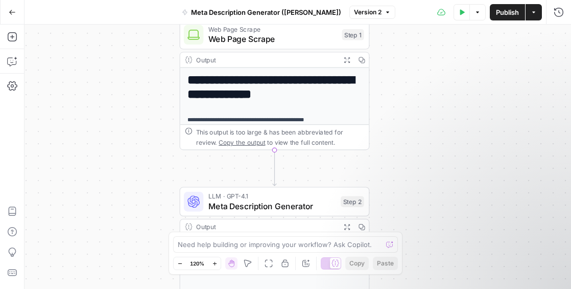
drag, startPoint x: 410, startPoint y: 134, endPoint x: 413, endPoint y: 172, distance: 37.4
click at [410, 181] on div "**********" at bounding box center [298, 157] width 547 height 264
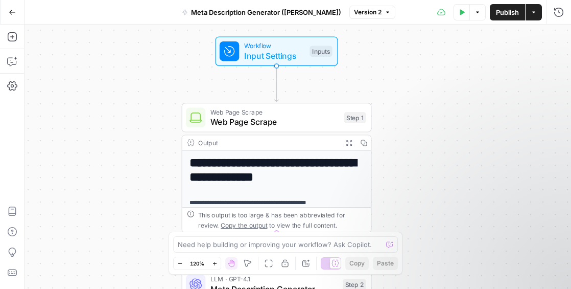
drag, startPoint x: 418, startPoint y: 142, endPoint x: 422, endPoint y: 194, distance: 52.7
click at [421, 198] on div "**********" at bounding box center [298, 157] width 547 height 264
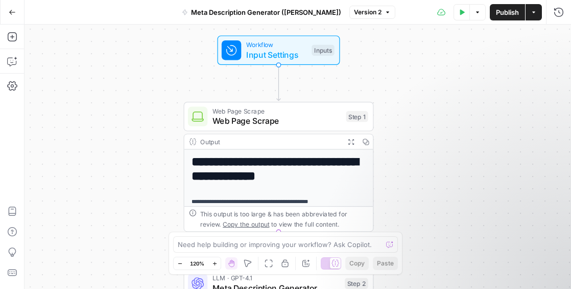
click at [442, 99] on div "**********" at bounding box center [298, 157] width 547 height 264
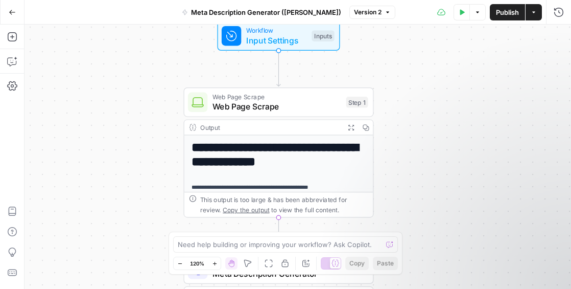
drag, startPoint x: 458, startPoint y: 169, endPoint x: 441, endPoint y: 92, distance: 78.6
click at [441, 92] on div "**********" at bounding box center [298, 157] width 547 height 264
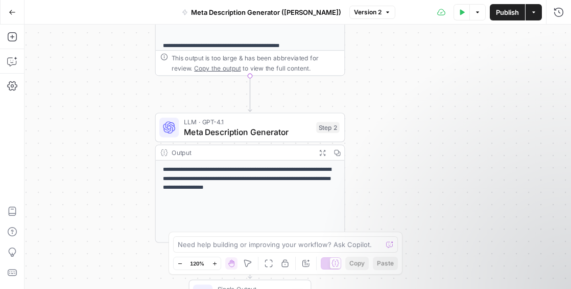
drag, startPoint x: 469, startPoint y: 192, endPoint x: 458, endPoint y: 113, distance: 80.0
click at [458, 113] on div "**********" at bounding box center [298, 157] width 547 height 264
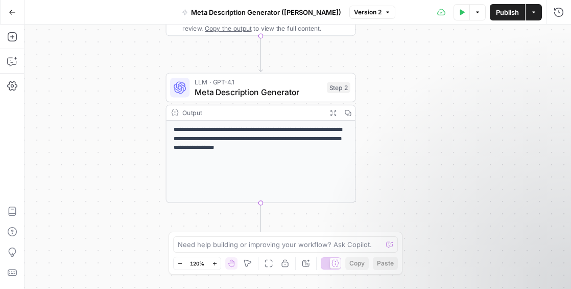
drag, startPoint x: 461, startPoint y: 148, endPoint x: 474, endPoint y: 111, distance: 39.1
click at [474, 111] on div "**********" at bounding box center [298, 157] width 547 height 264
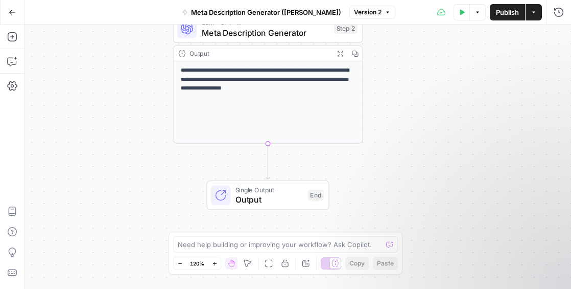
drag, startPoint x: 472, startPoint y: 144, endPoint x: 468, endPoint y: 95, distance: 48.7
click at [474, 90] on div "**********" at bounding box center [298, 157] width 547 height 264
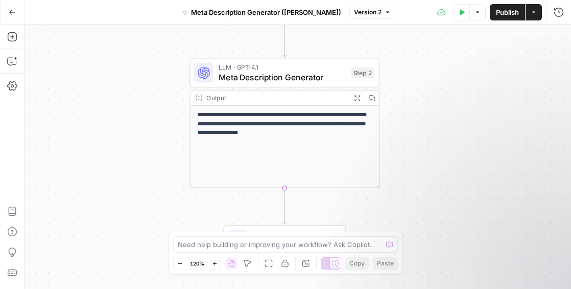
drag, startPoint x: 457, startPoint y: 146, endPoint x: 459, endPoint y: 152, distance: 6.3
click at [475, 200] on div "**********" at bounding box center [298, 157] width 547 height 264
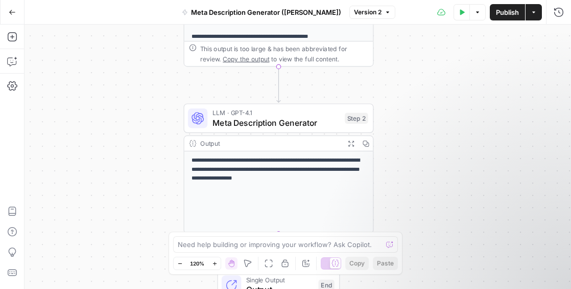
drag, startPoint x: 448, startPoint y: 178, endPoint x: 446, endPoint y: 206, distance: 28.1
click at [448, 211] on div "**********" at bounding box center [298, 157] width 547 height 264
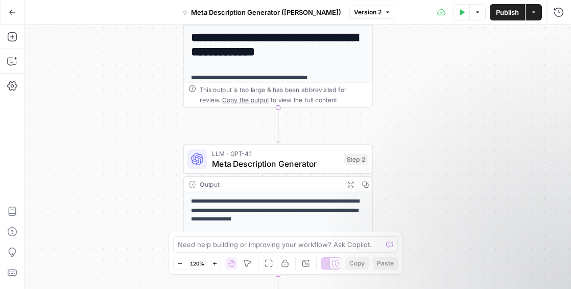
drag, startPoint x: 428, startPoint y: 149, endPoint x: 430, endPoint y: 190, distance: 40.9
click at [430, 190] on div "**********" at bounding box center [298, 157] width 547 height 264
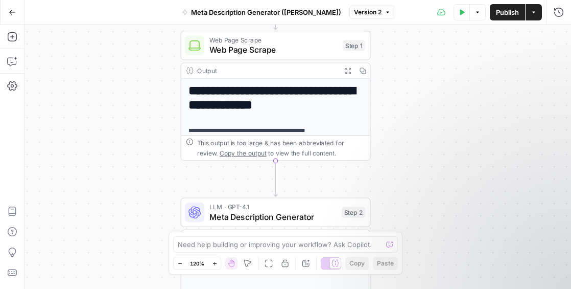
drag, startPoint x: 432, startPoint y: 167, endPoint x: 429, endPoint y: 181, distance: 14.6
click at [429, 181] on div "**********" at bounding box center [298, 157] width 547 height 264
